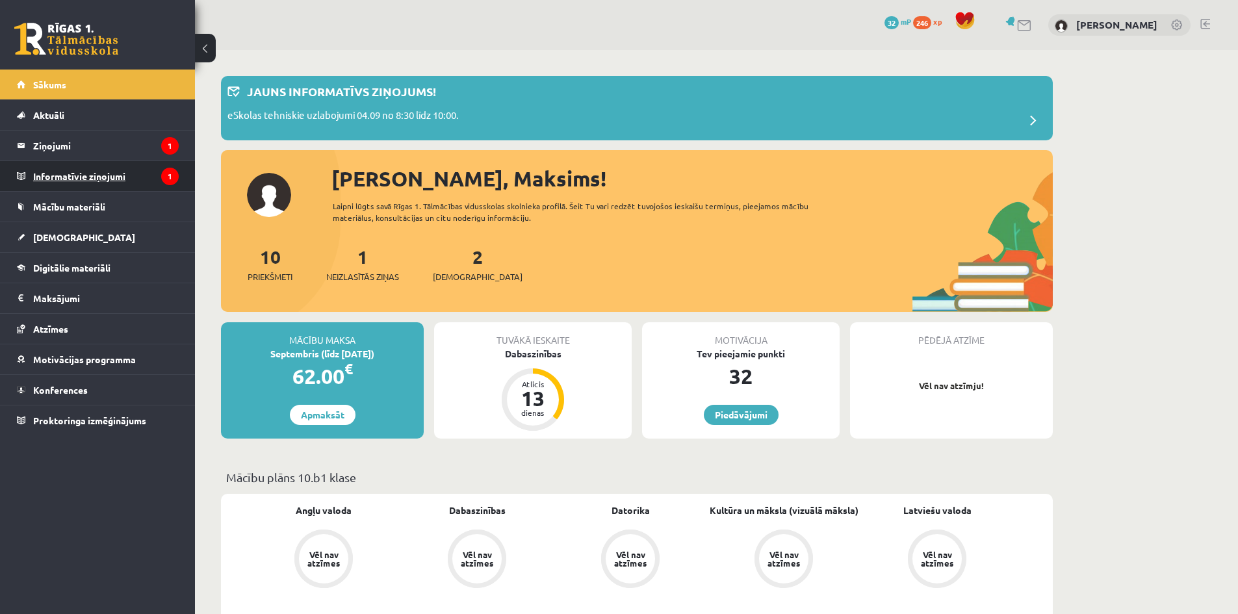
click at [103, 182] on legend "Informatīvie ziņojumi 1" at bounding box center [106, 176] width 146 height 30
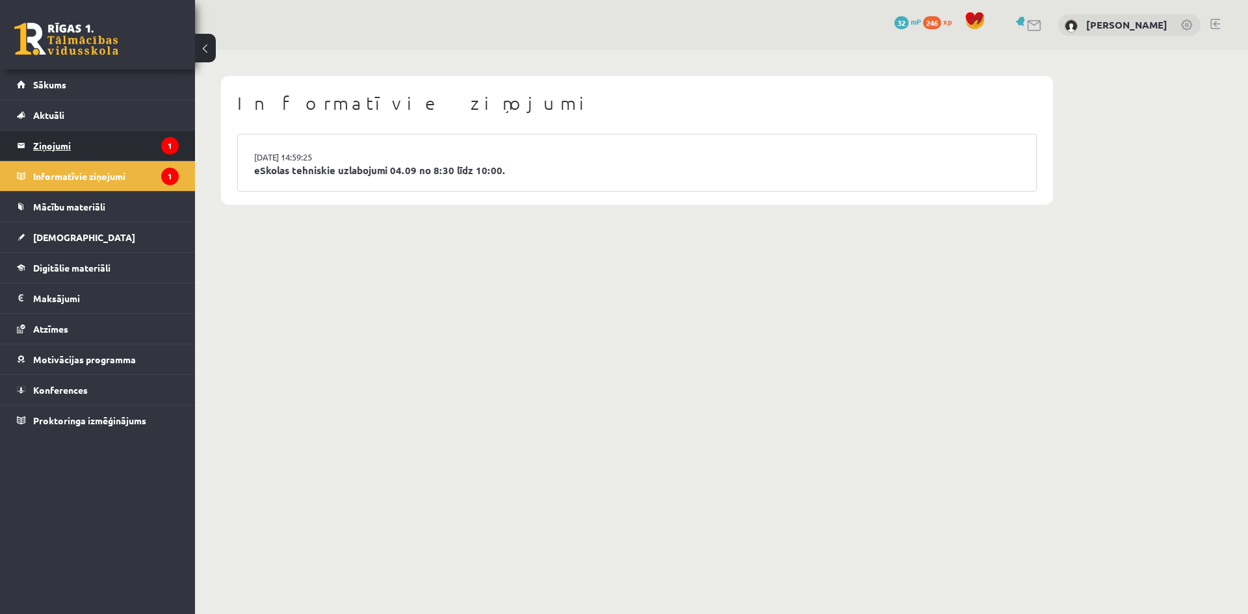
click at [75, 149] on legend "Ziņojumi 1" at bounding box center [106, 146] width 146 height 30
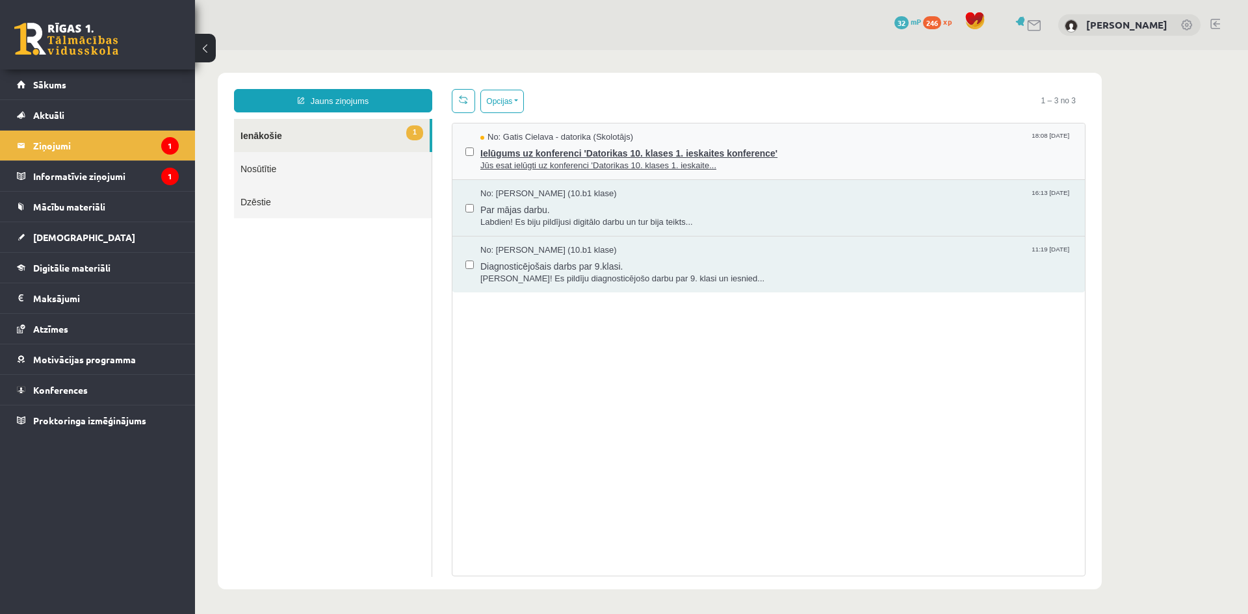
click at [623, 155] on span "Ielūgums uz konferenci 'Datorikas 10. klases 1. ieskaites konference'" at bounding box center [776, 152] width 592 height 16
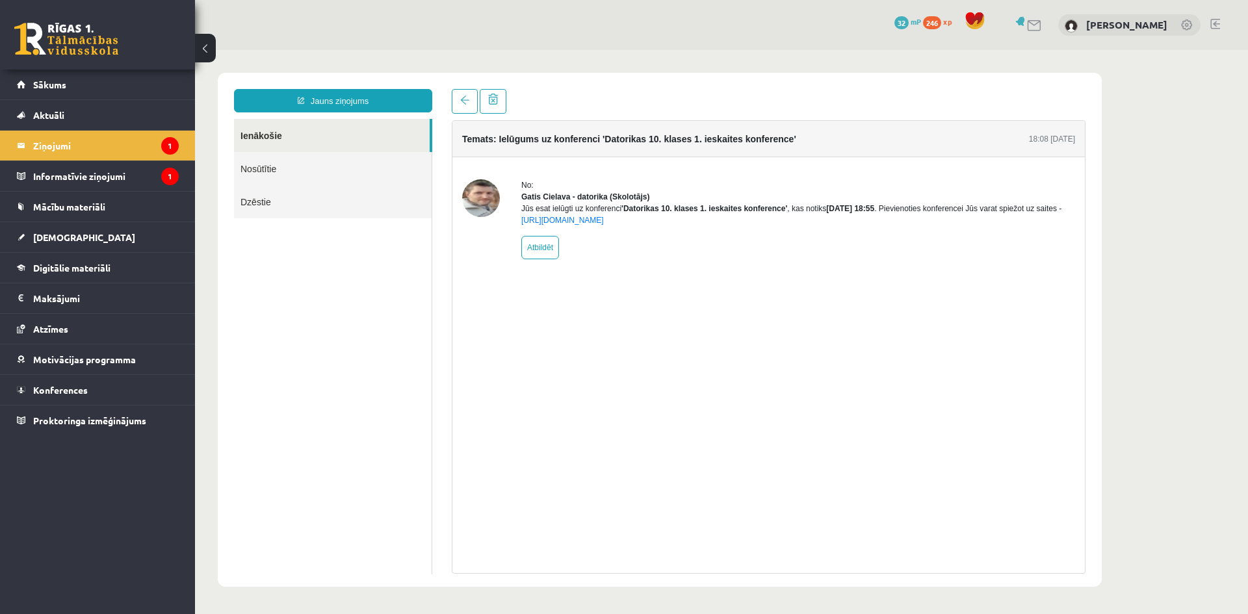
drag, startPoint x: 725, startPoint y: 238, endPoint x: 515, endPoint y: 239, distance: 210.0
click at [515, 239] on div "No: [PERSON_NAME] - datorika (Skolotājs) Jūs esat ielūgti uz konferenci 'Datori…" at bounding box center [768, 219] width 613 height 80
drag, startPoint x: 515, startPoint y: 237, endPoint x: 683, endPoint y: 240, distance: 168.4
click at [683, 240] on div "No: [PERSON_NAME] - datorika (Skolotājs) Jūs esat ielūgti uz konferenci 'Datori…" at bounding box center [768, 219] width 613 height 80
copy body "lorem://ipsumd.s7am.co/adipiscinge/9068/sedd Eiusmodt Incid utlabore × Etd: Mag…"
